Goal: Information Seeking & Learning: Find specific fact

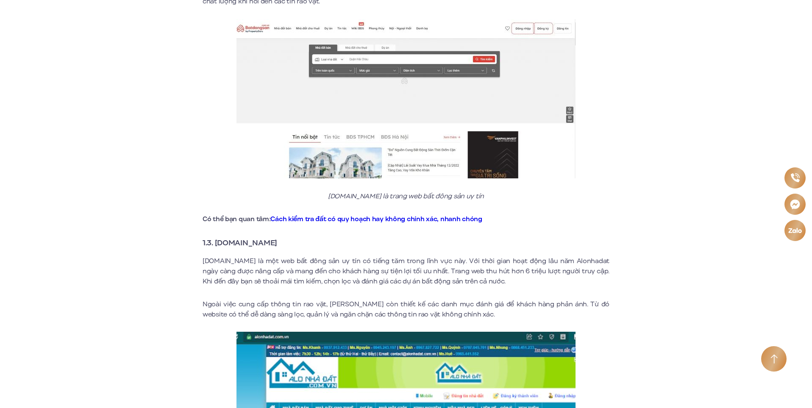
scroll to position [891, 0]
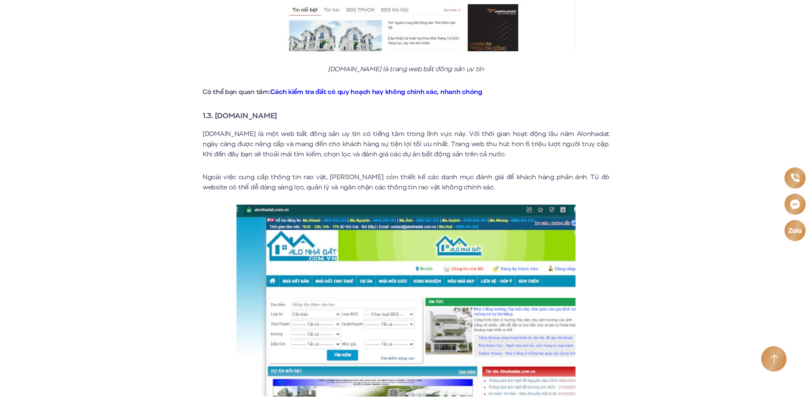
drag, startPoint x: 304, startPoint y: 109, endPoint x: 215, endPoint y: 105, distance: 88.7
click at [215, 110] on h3 "1.3. [DOMAIN_NAME]" at bounding box center [406, 116] width 407 height 12
copy strong "[DOMAIN_NAME]"
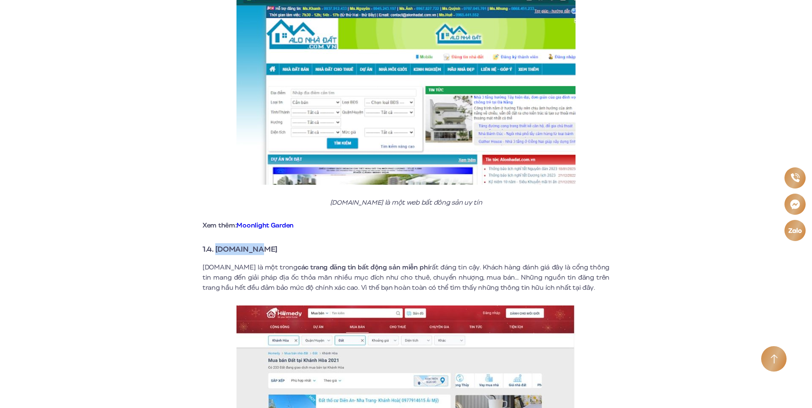
drag, startPoint x: 288, startPoint y: 242, endPoint x: 218, endPoint y: 240, distance: 70.4
click at [218, 243] on h3 "1.4. [DOMAIN_NAME]" at bounding box center [406, 249] width 407 height 12
copy strong "[DOMAIN_NAME]"
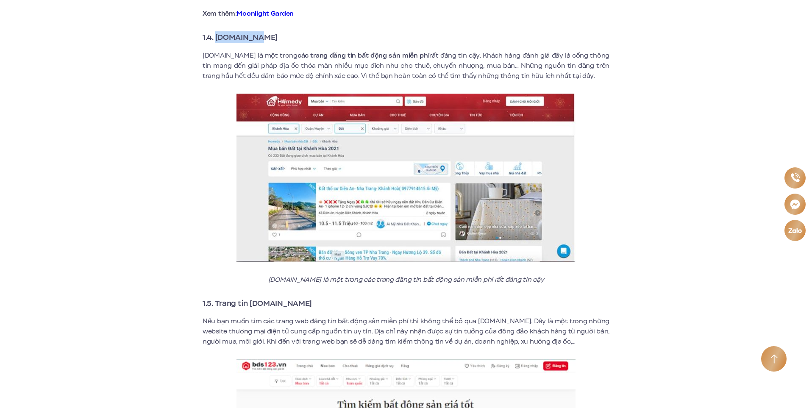
scroll to position [1442, 0]
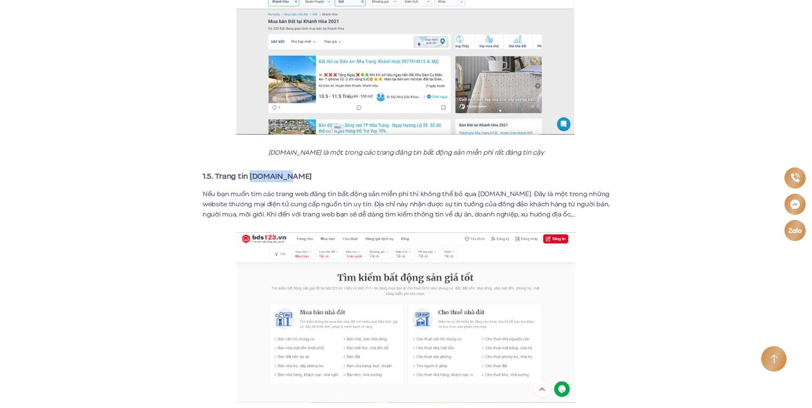
drag, startPoint x: 298, startPoint y: 167, endPoint x: 251, endPoint y: 165, distance: 46.7
click at [251, 170] on h3 "1.5. Trang tin [DOMAIN_NAME]" at bounding box center [406, 176] width 407 height 12
copy strong "[DOMAIN_NAME]"
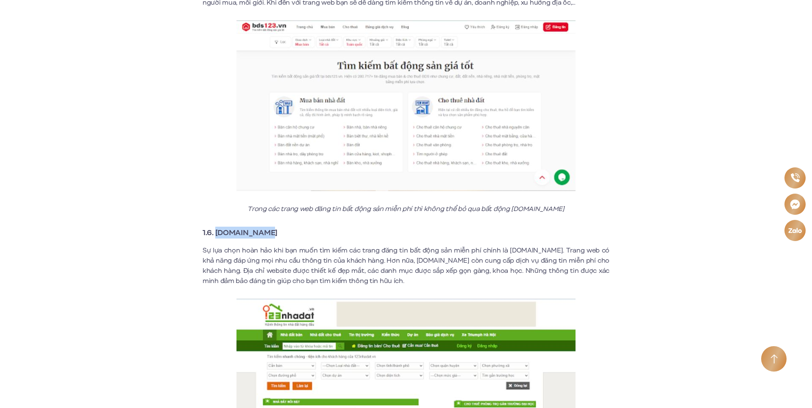
drag, startPoint x: 275, startPoint y: 225, endPoint x: 217, endPoint y: 226, distance: 58.5
click at [217, 227] on h3 "1.6. [DOMAIN_NAME]" at bounding box center [406, 233] width 407 height 12
copy strong "[DOMAIN_NAME]"
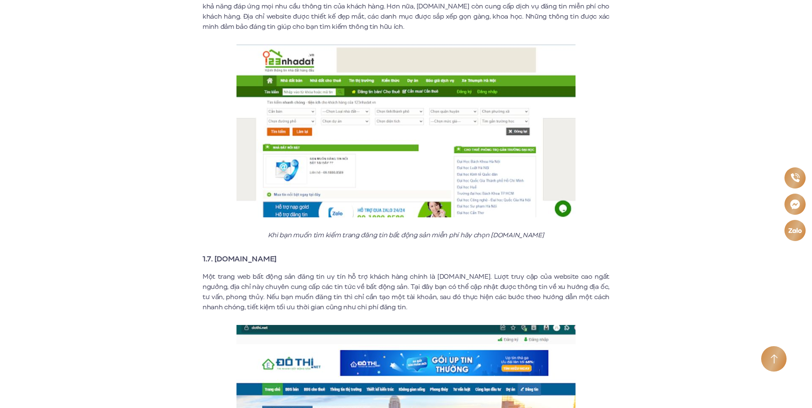
scroll to position [2078, 0]
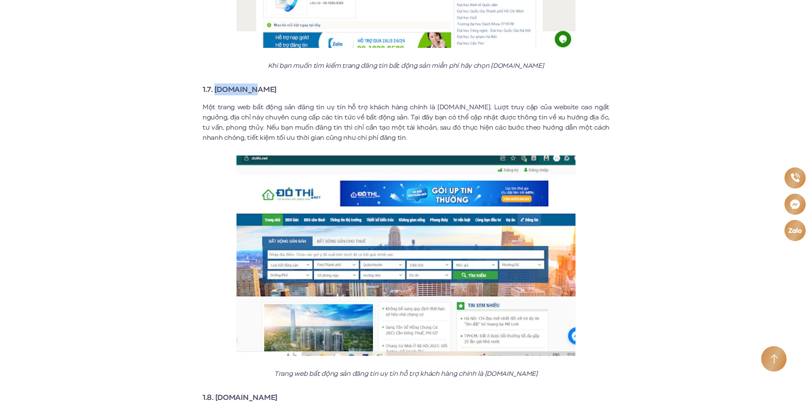
drag, startPoint x: 272, startPoint y: 83, endPoint x: 217, endPoint y: 85, distance: 54.7
click at [217, 85] on h3 "1.7. [DOMAIN_NAME]" at bounding box center [406, 90] width 407 height 12
copy strong "[DOMAIN_NAME]"
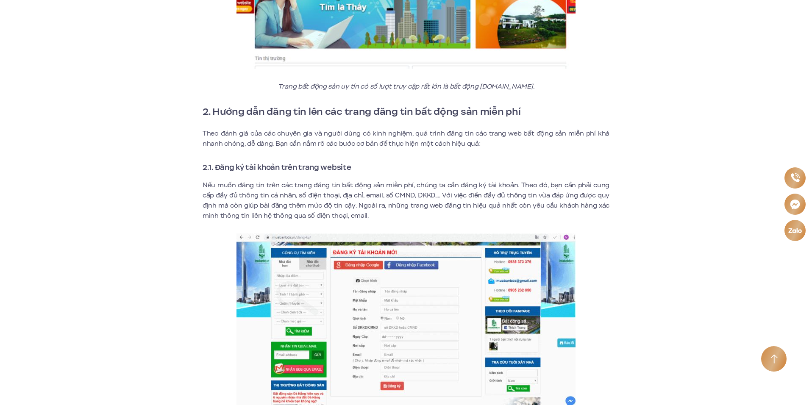
scroll to position [3308, 0]
